Goal: Register for event/course

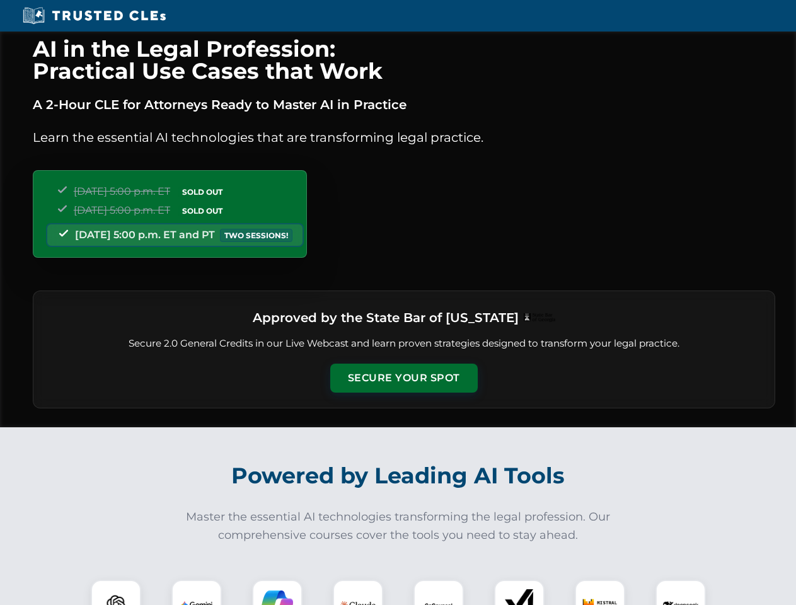
click at [403, 378] on button "Secure Your Spot" at bounding box center [403, 378] width 147 height 29
click at [116, 592] on img at bounding box center [116, 605] width 37 height 37
